Goal: Task Accomplishment & Management: Use online tool/utility

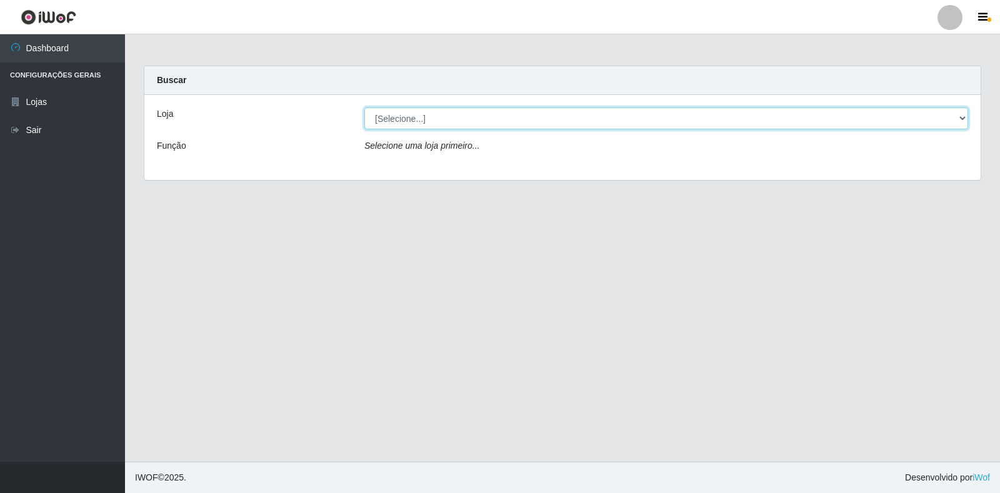
click at [381, 126] on select "[Selecione...] Extrabom - Loja 18 Goiabeiras" at bounding box center [667, 119] width 604 height 22
click at [385, 118] on select "[Selecione...] Extrabom - Loja 18 Goiabeiras" at bounding box center [667, 119] width 604 height 22
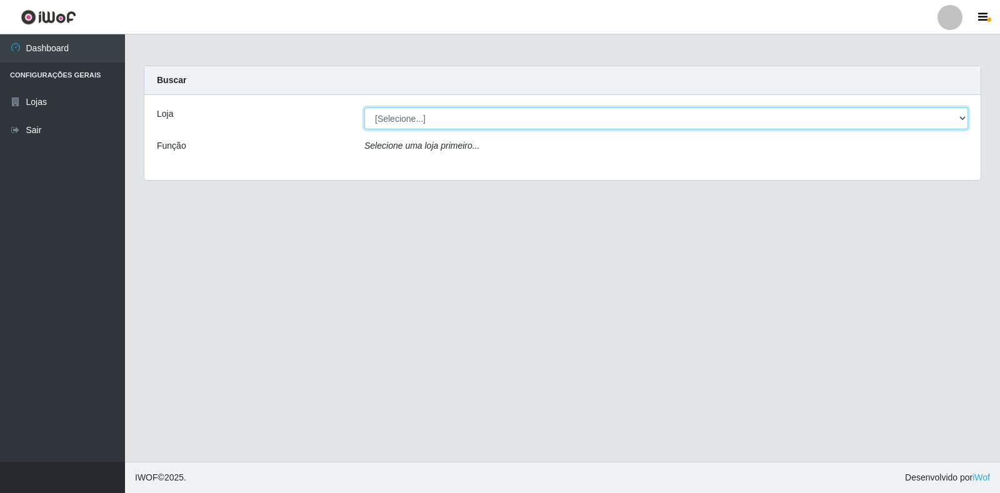
select select "501"
click at [365, 108] on select "[Selecione...] Extrabom - Loja 18 Goiabeiras" at bounding box center [667, 119] width 604 height 22
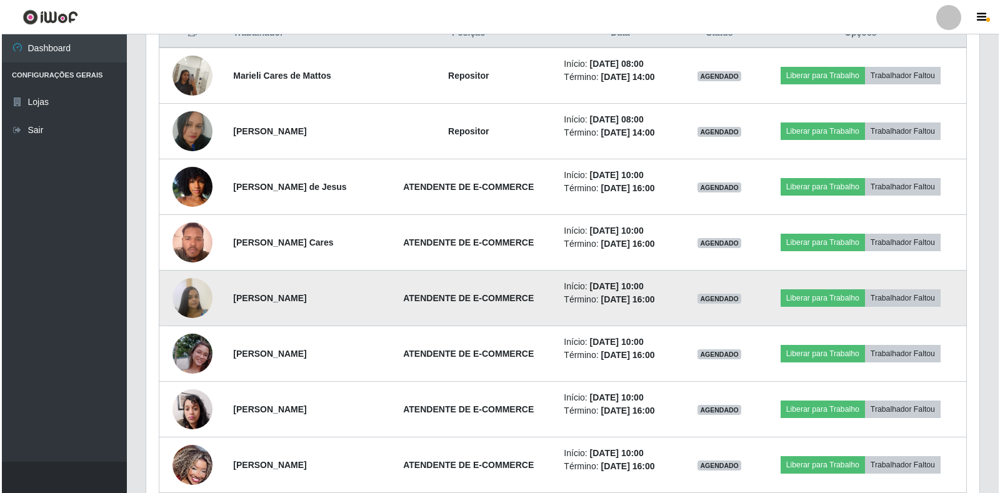
scroll to position [438, 0]
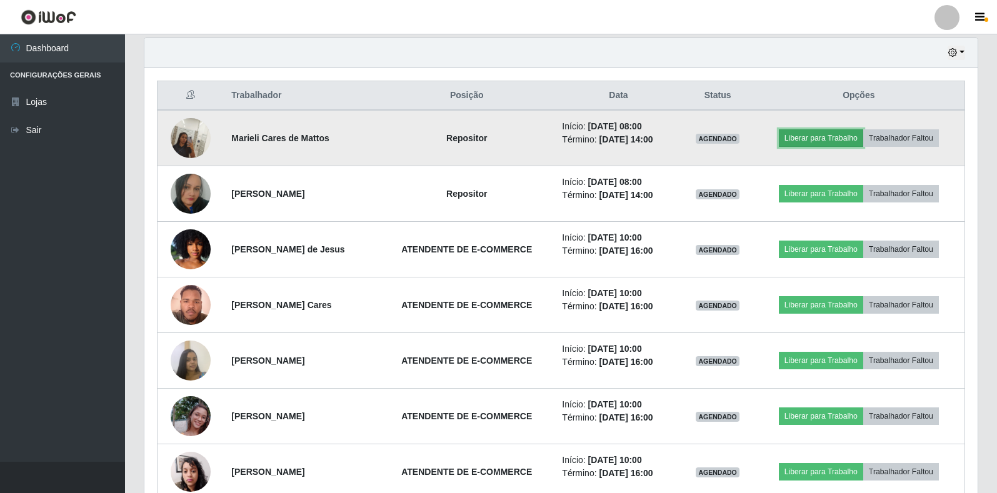
click at [835, 134] on button "Liberar para Trabalho" at bounding box center [821, 138] width 84 height 18
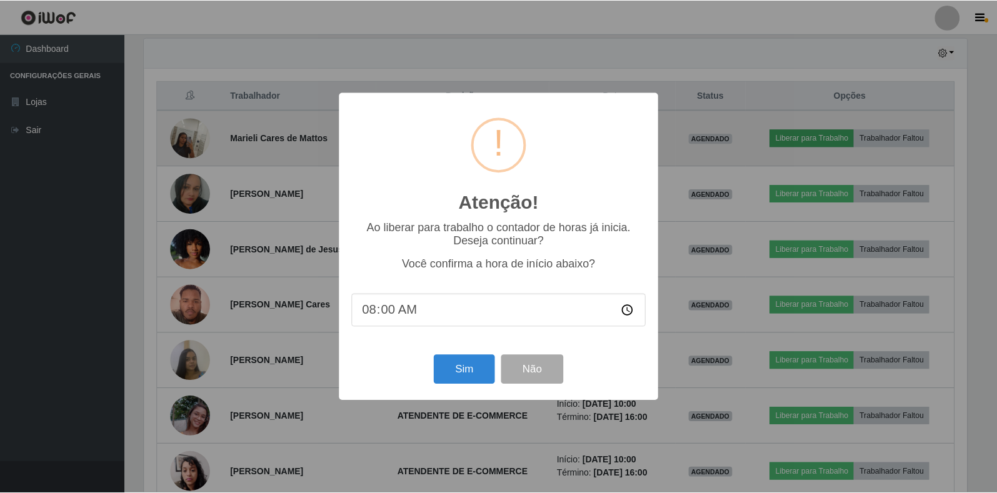
scroll to position [259, 826]
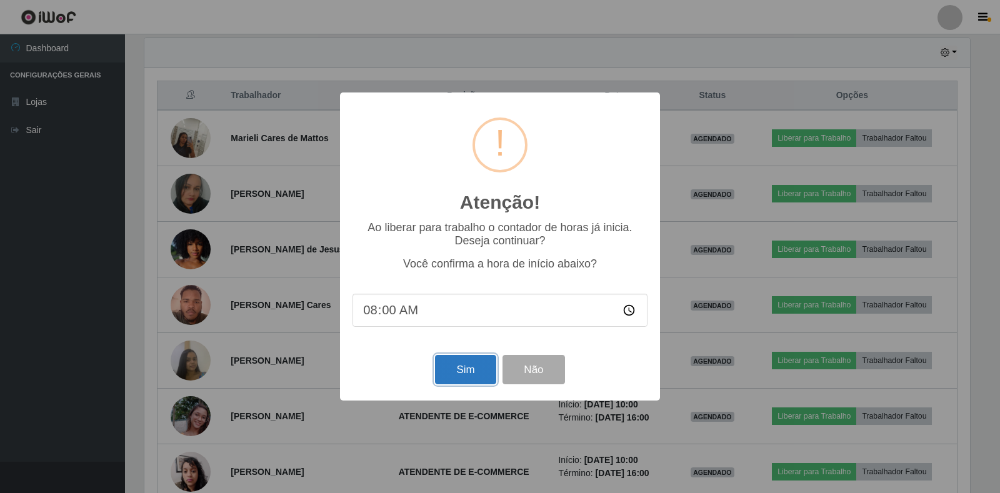
click at [455, 375] on button "Sim" at bounding box center [465, 369] width 61 height 29
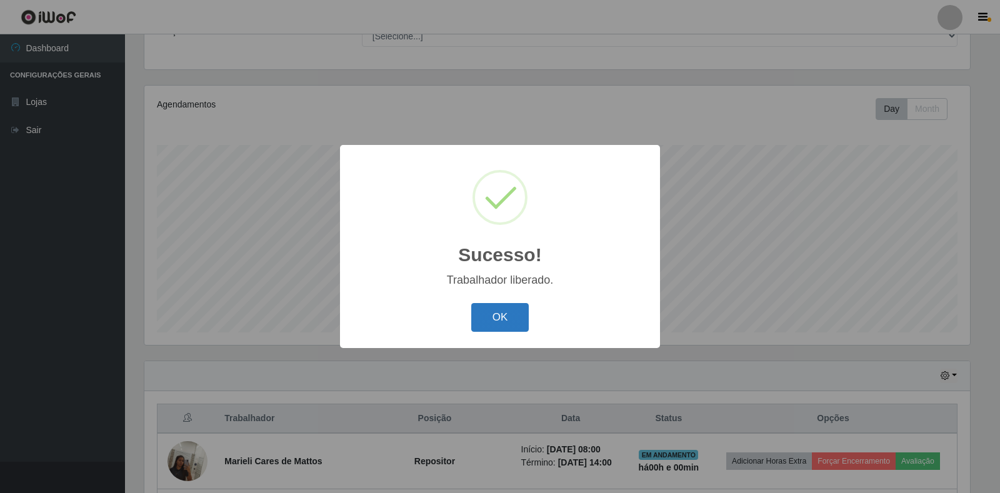
click at [506, 311] on button "OK" at bounding box center [500, 317] width 58 height 29
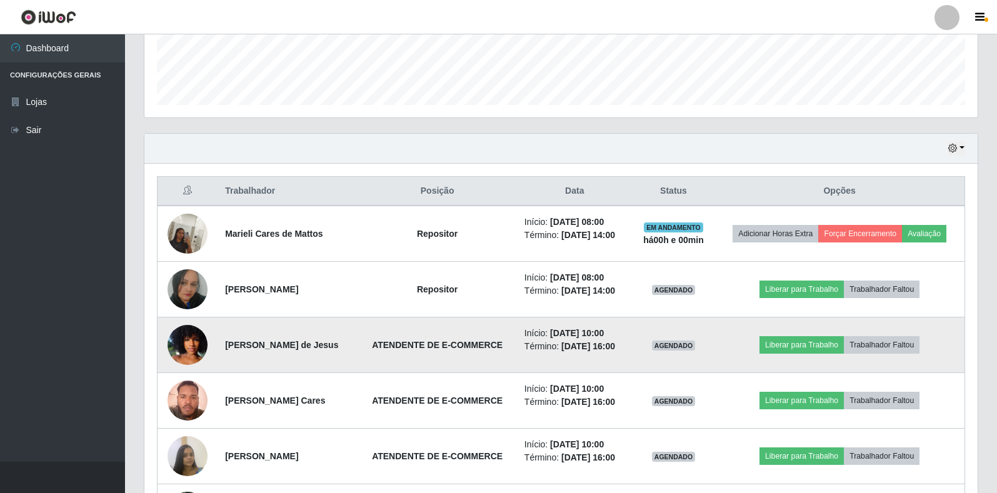
scroll to position [365, 0]
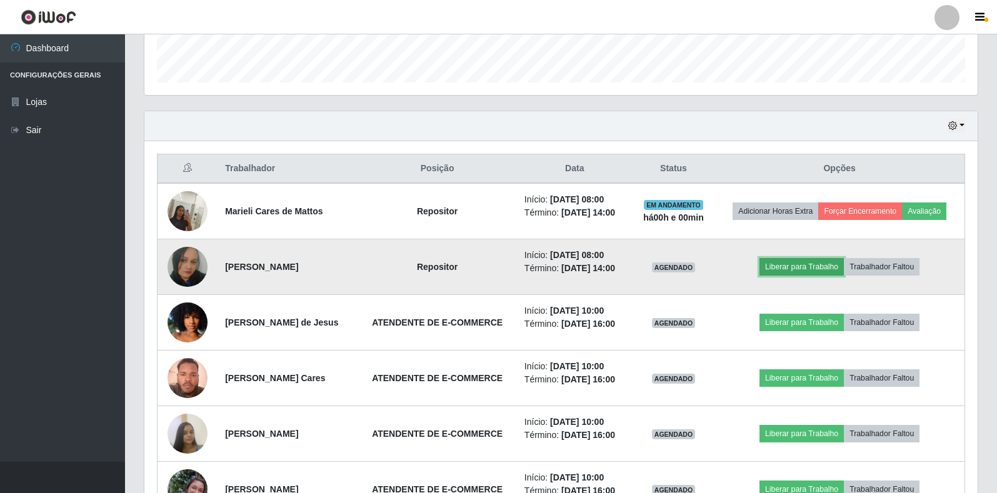
click at [829, 276] on button "Liberar para Trabalho" at bounding box center [802, 267] width 84 height 18
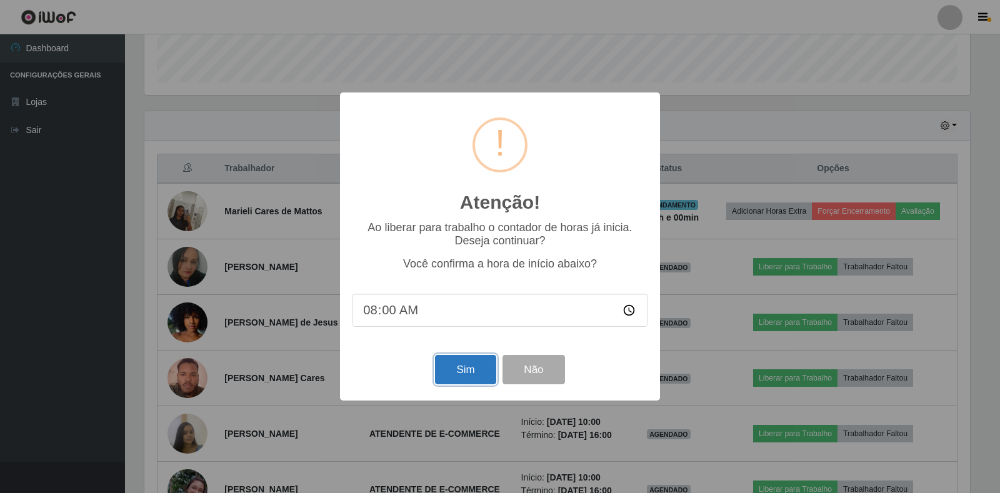
click at [466, 373] on button "Sim" at bounding box center [465, 369] width 61 height 29
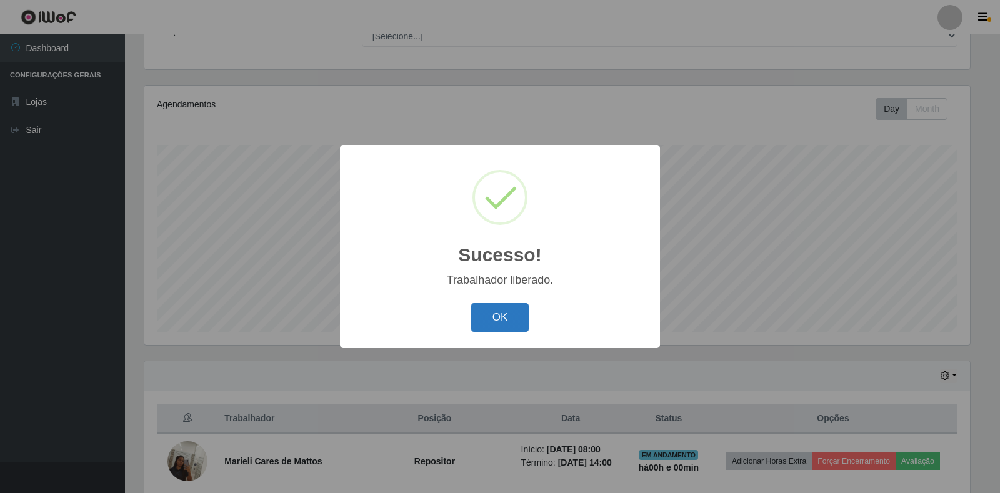
click at [501, 316] on button "OK" at bounding box center [500, 317] width 58 height 29
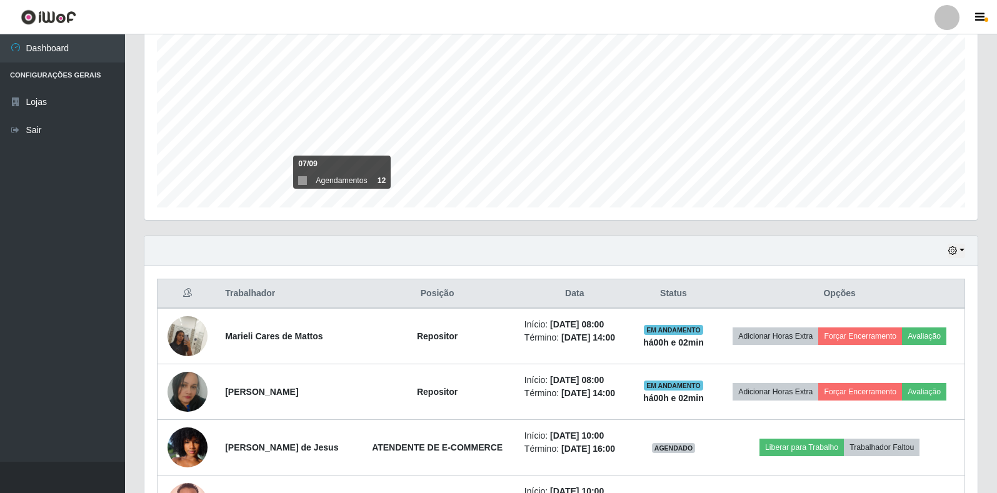
scroll to position [302, 0]
